Goal: Obtain resource: Download file/media

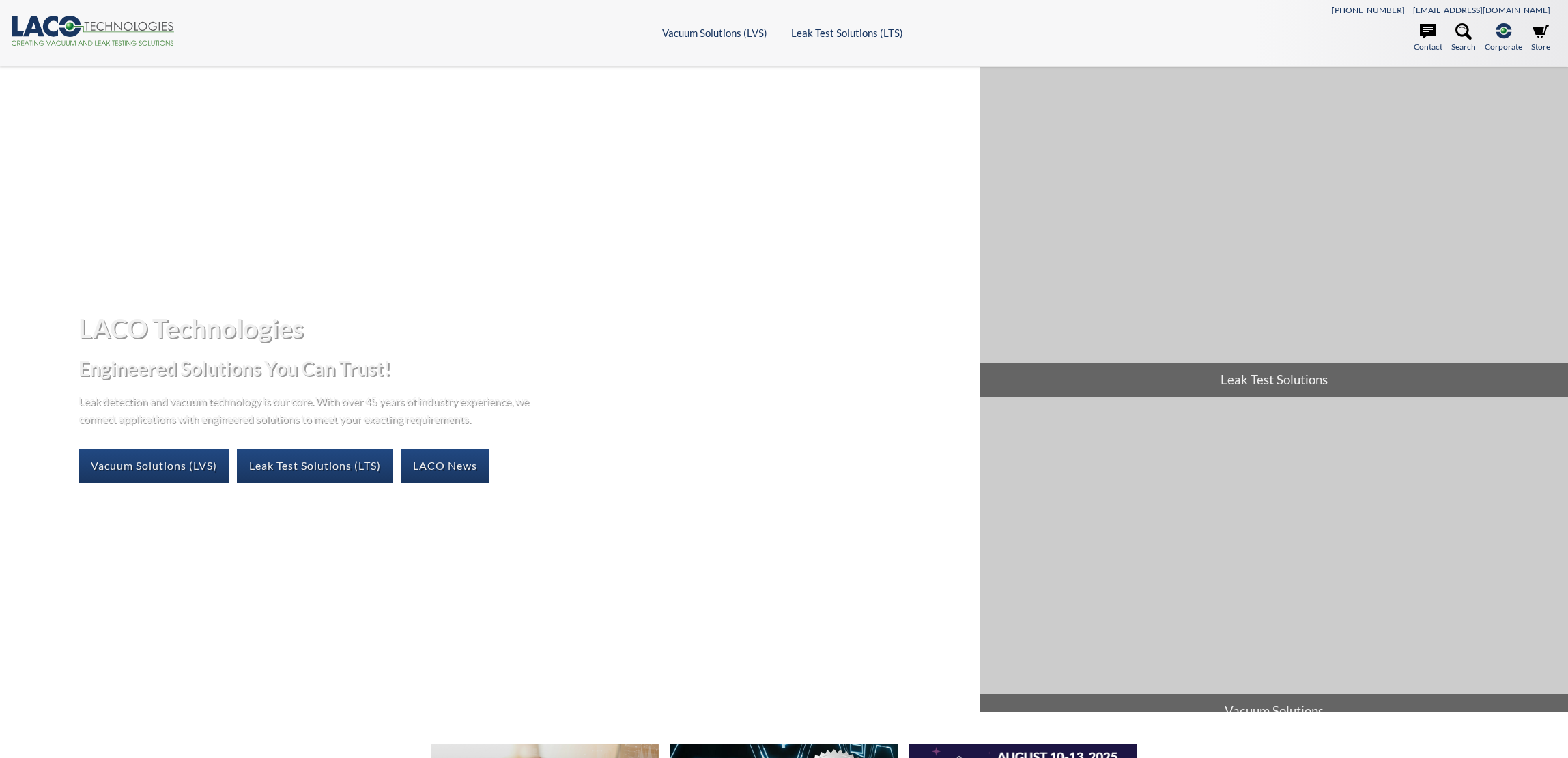
select select
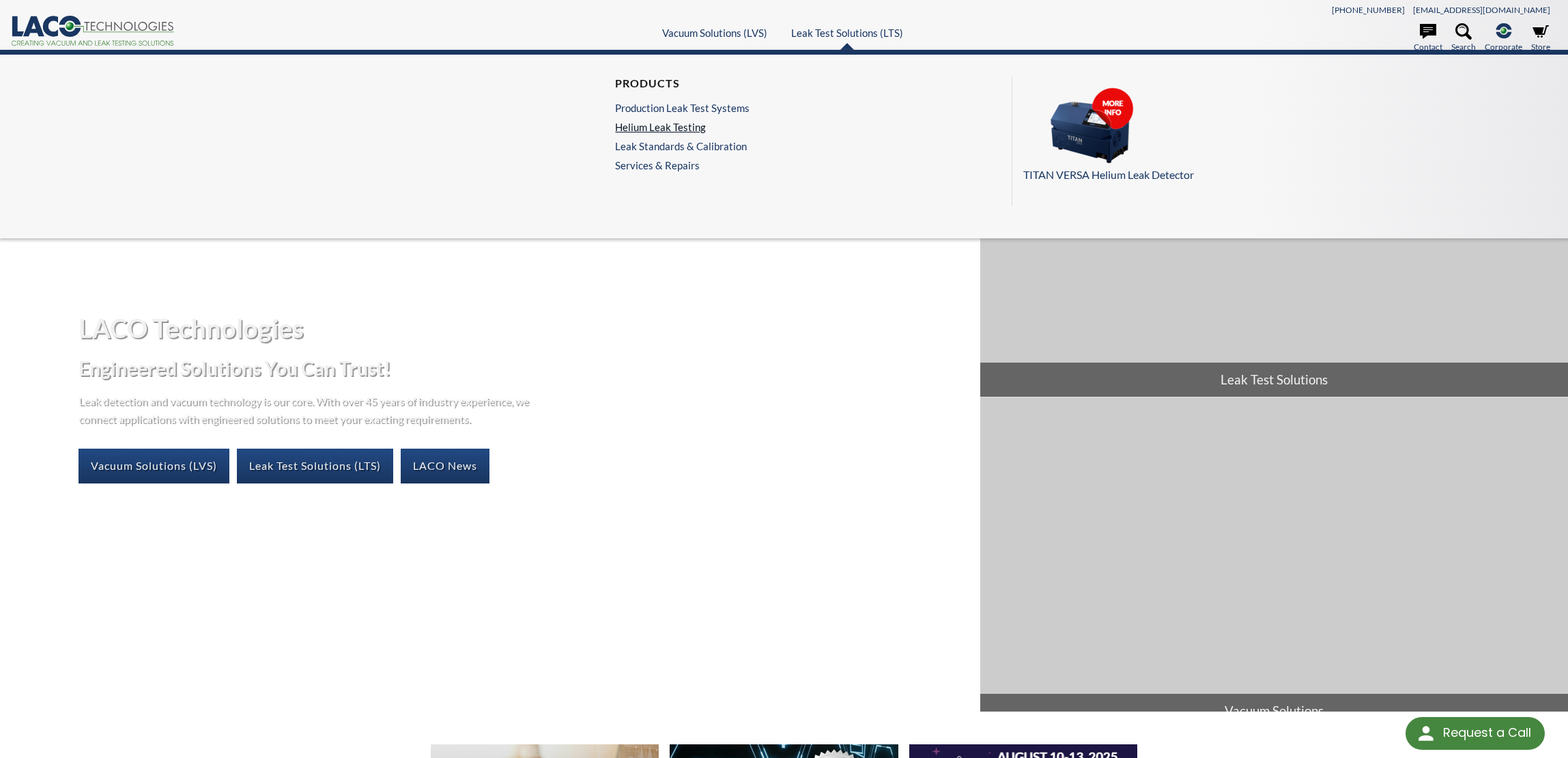
click at [679, 127] on link "Helium Leak Testing" at bounding box center [682, 127] width 134 height 12
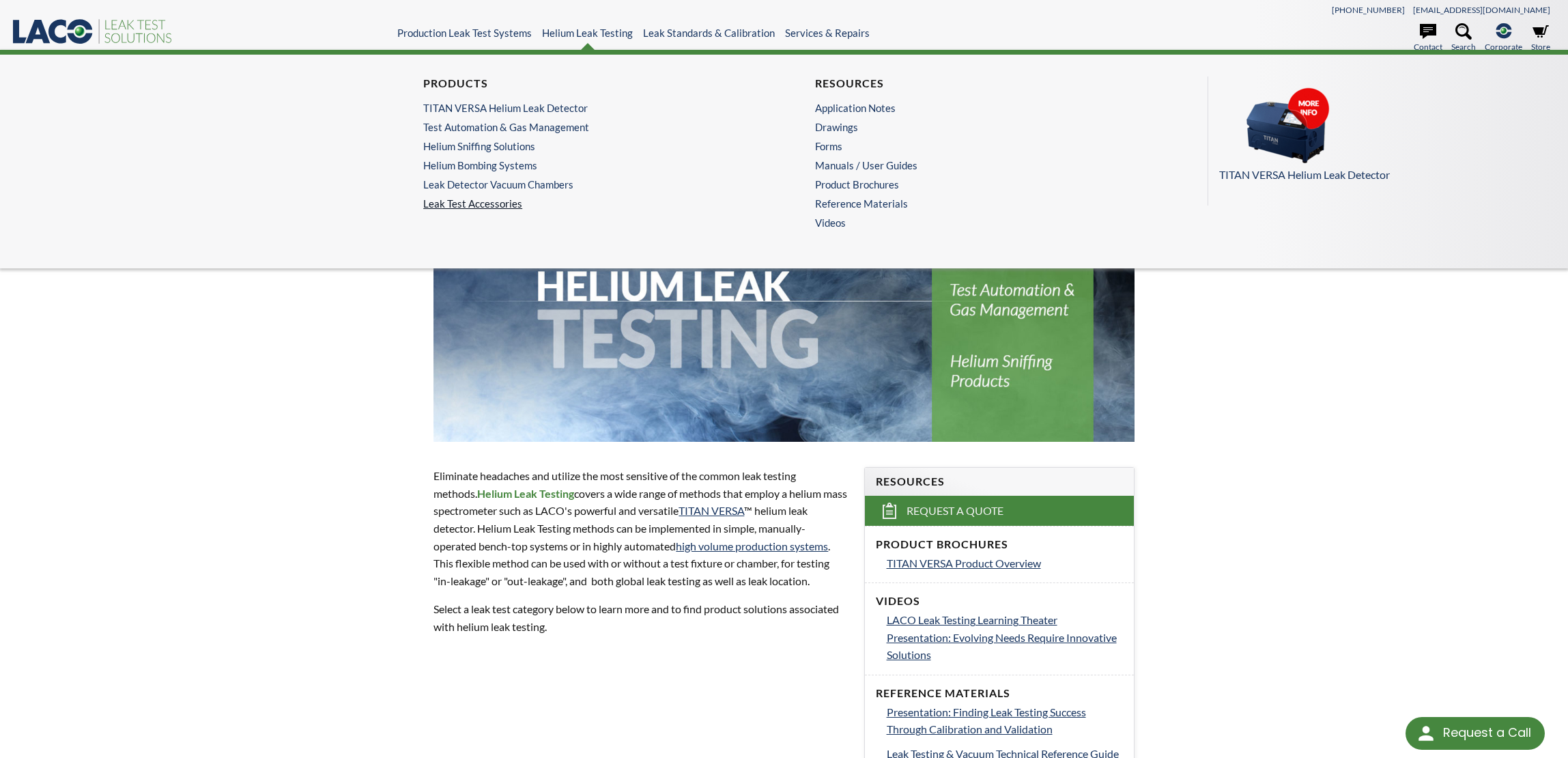
click at [482, 204] on link "Leak Test Accessories" at bounding box center [588, 203] width 329 height 12
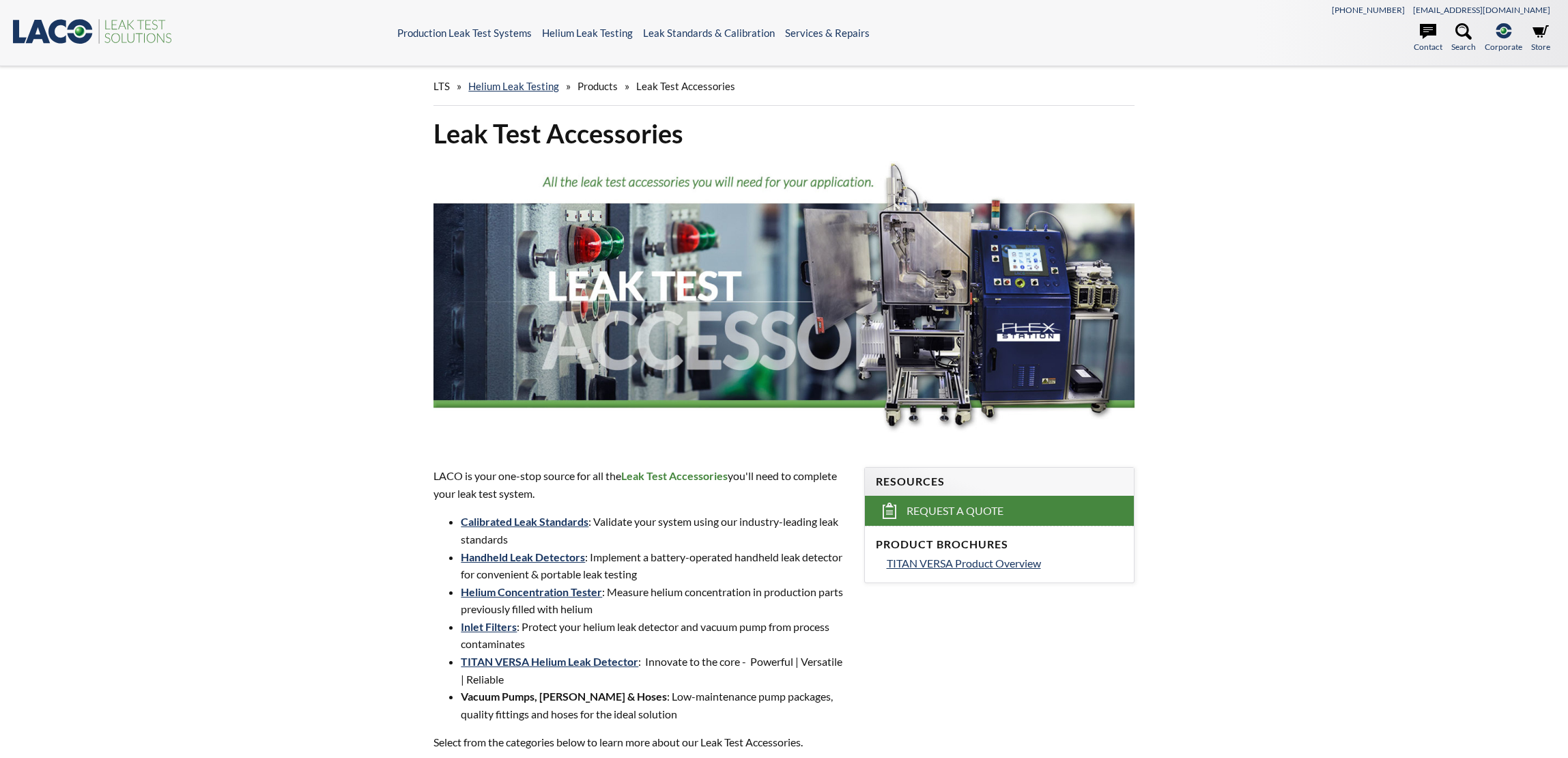
select select
click at [553, 592] on link "Helium Concentration Tester" at bounding box center [531, 592] width 141 height 13
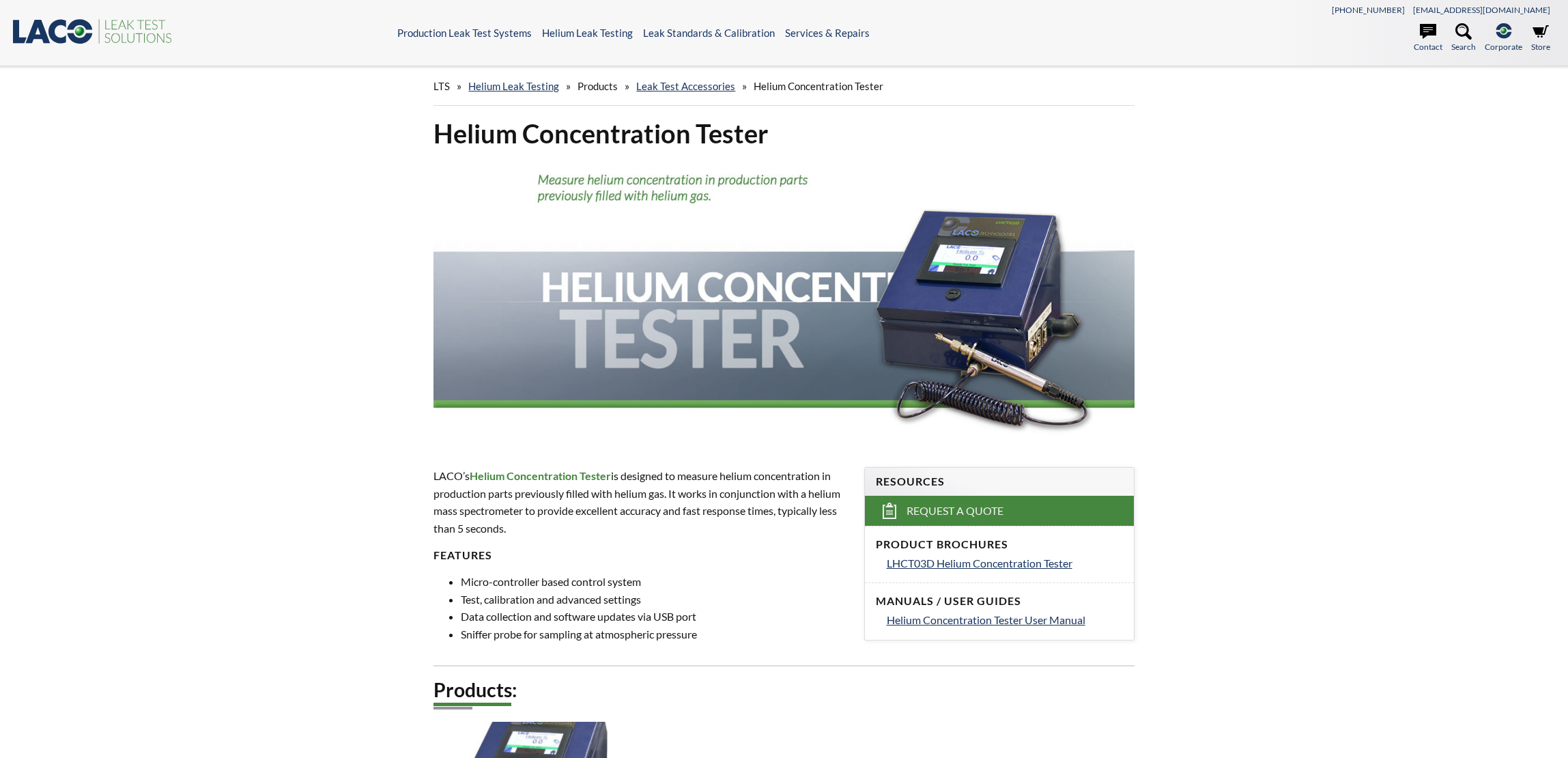
select select
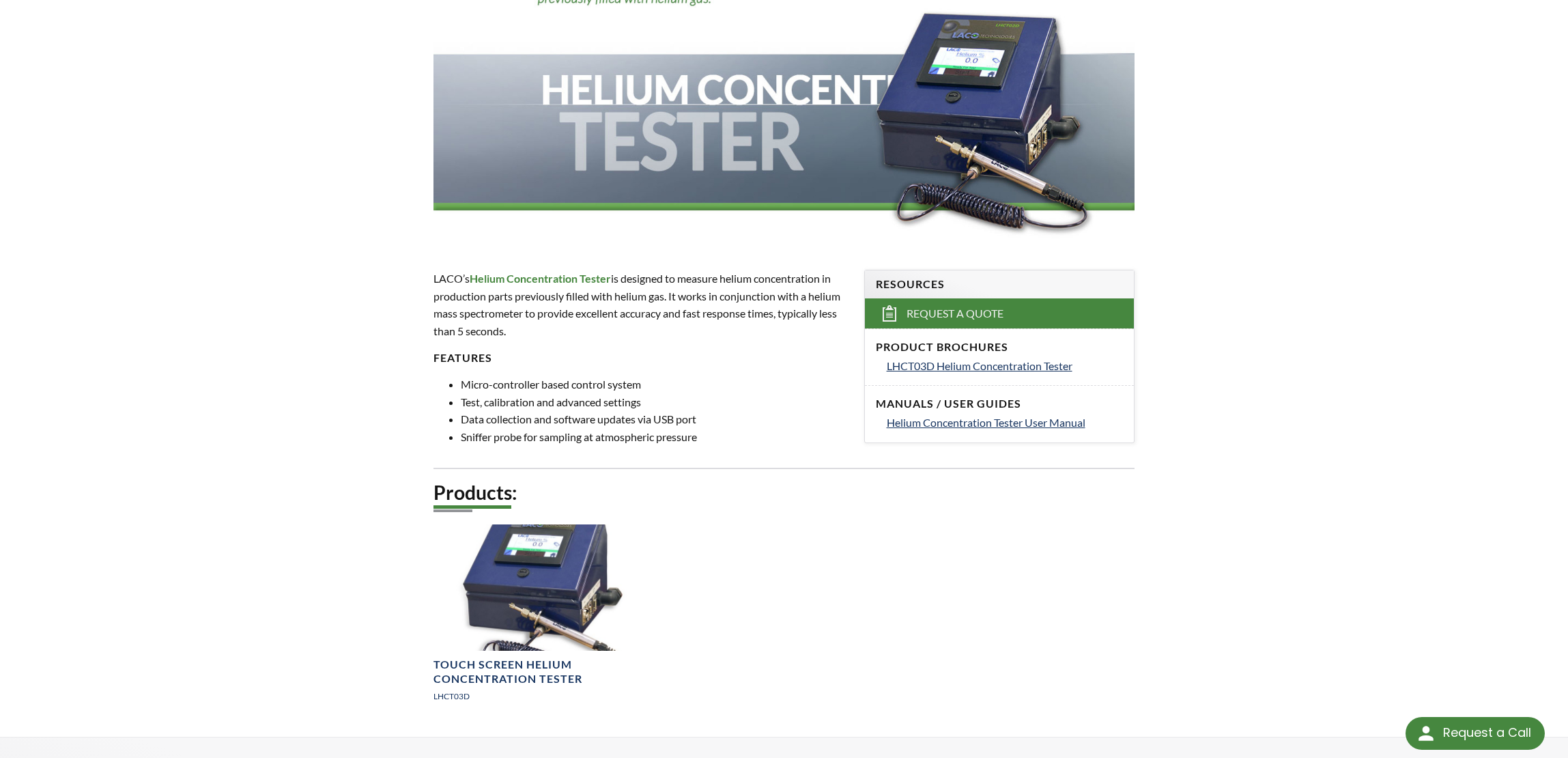
scroll to position [273, 0]
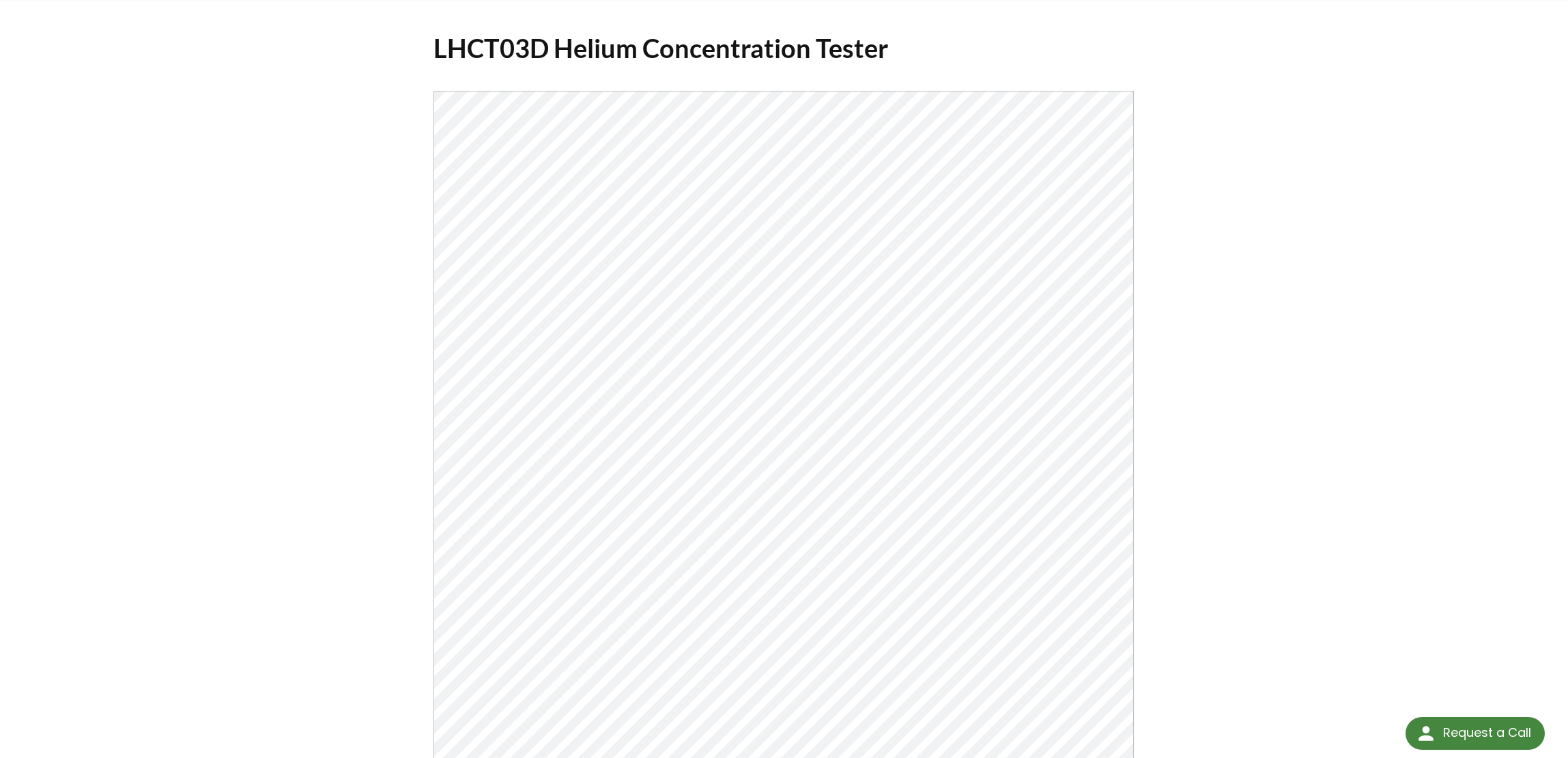
scroll to position [137, 0]
